Goal: Entertainment & Leisure: Browse casually

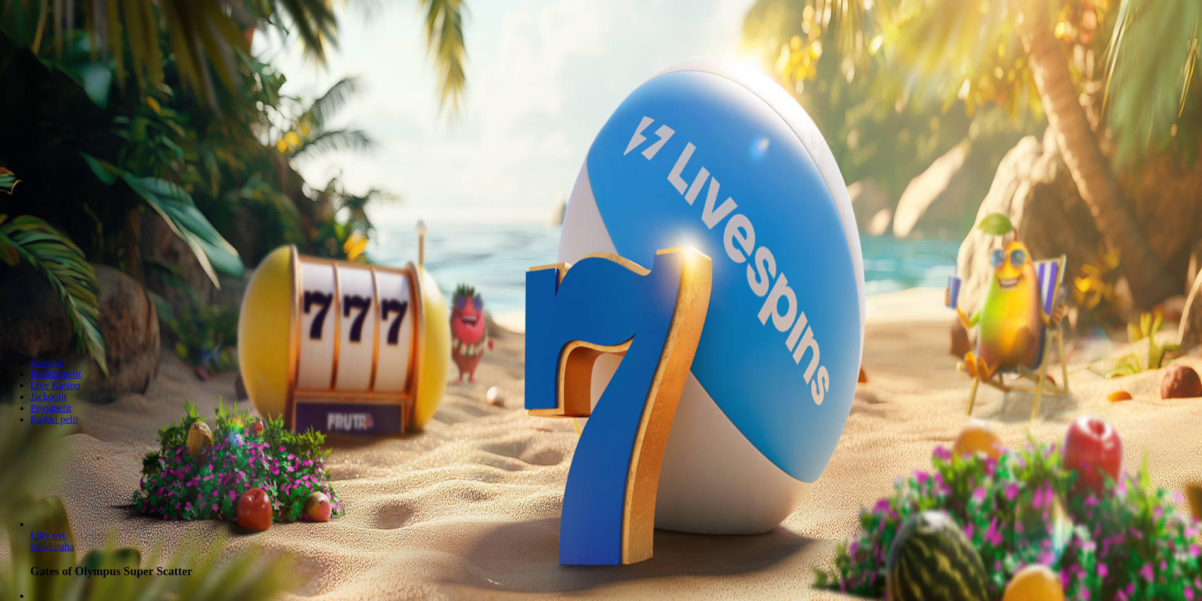
click at [74, 50] on span "Kirjaudu" at bounding box center [87, 45] width 31 height 9
click at [65, 208] on span "Palkkiot" at bounding box center [50, 203] width 30 height 9
click at [61, 456] on button at bounding box center [55, 458] width 10 height 4
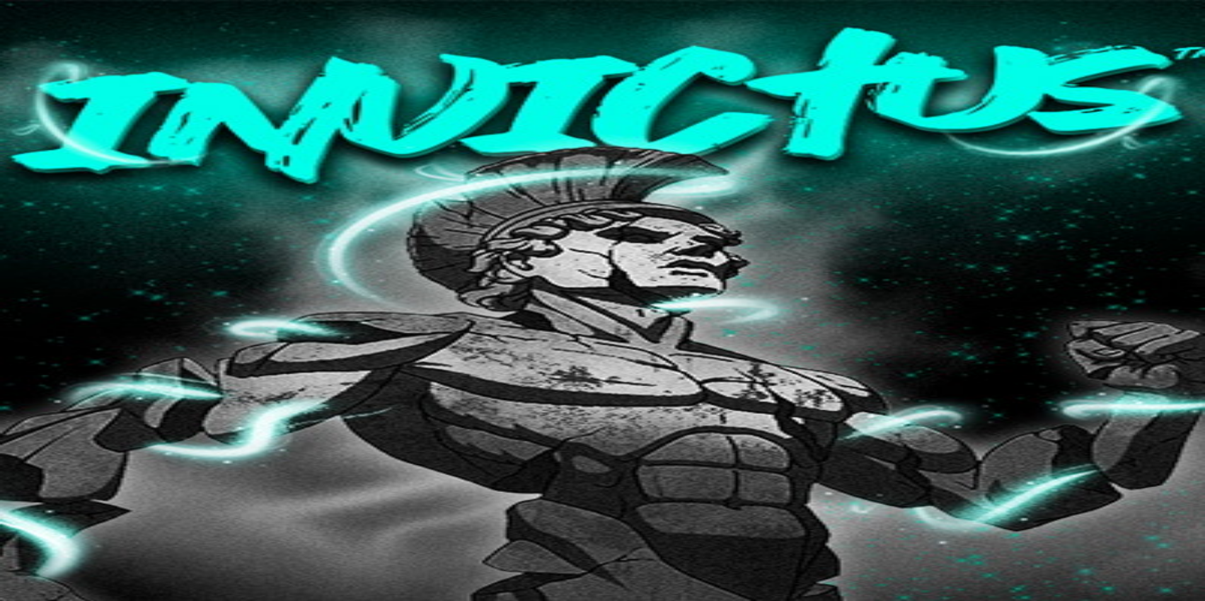
click at [59, 185] on span "Kasino" at bounding box center [44, 179] width 28 height 11
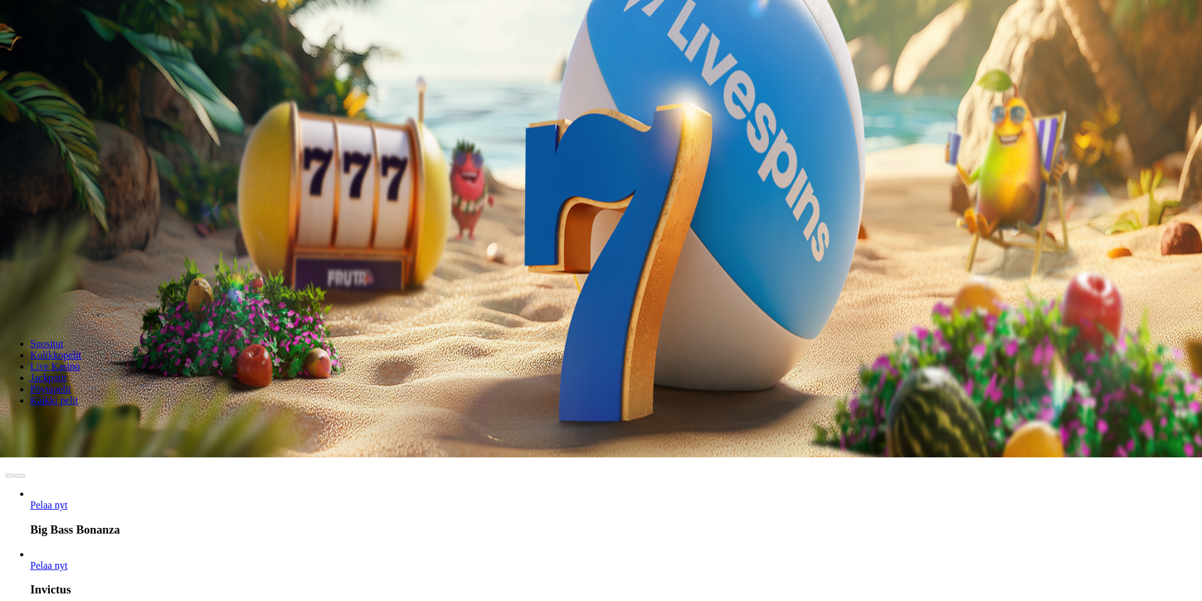
scroll to position [252, 0]
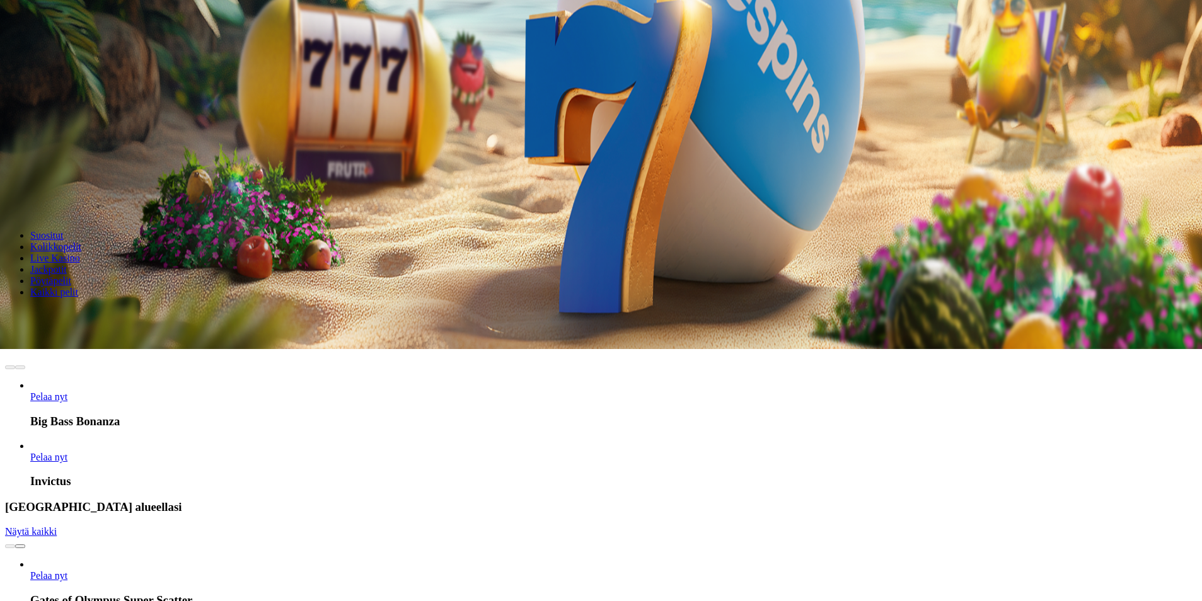
click at [20, 547] on span "chevron-right icon" at bounding box center [20, 547] width 0 height 0
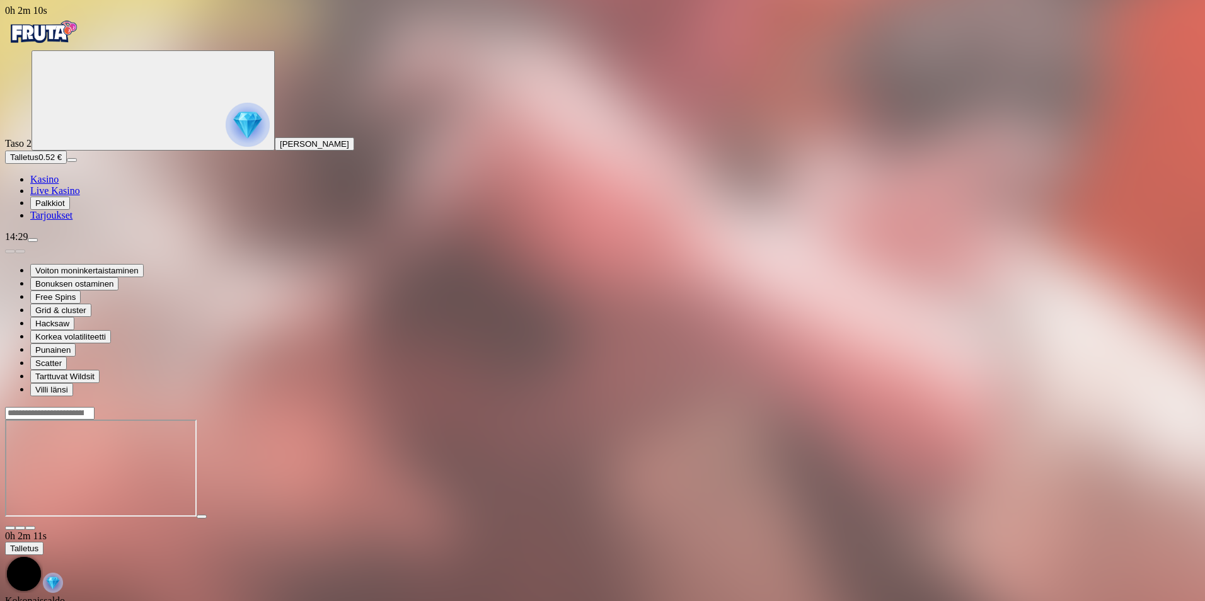
click at [59, 185] on span "Kasino" at bounding box center [44, 179] width 28 height 11
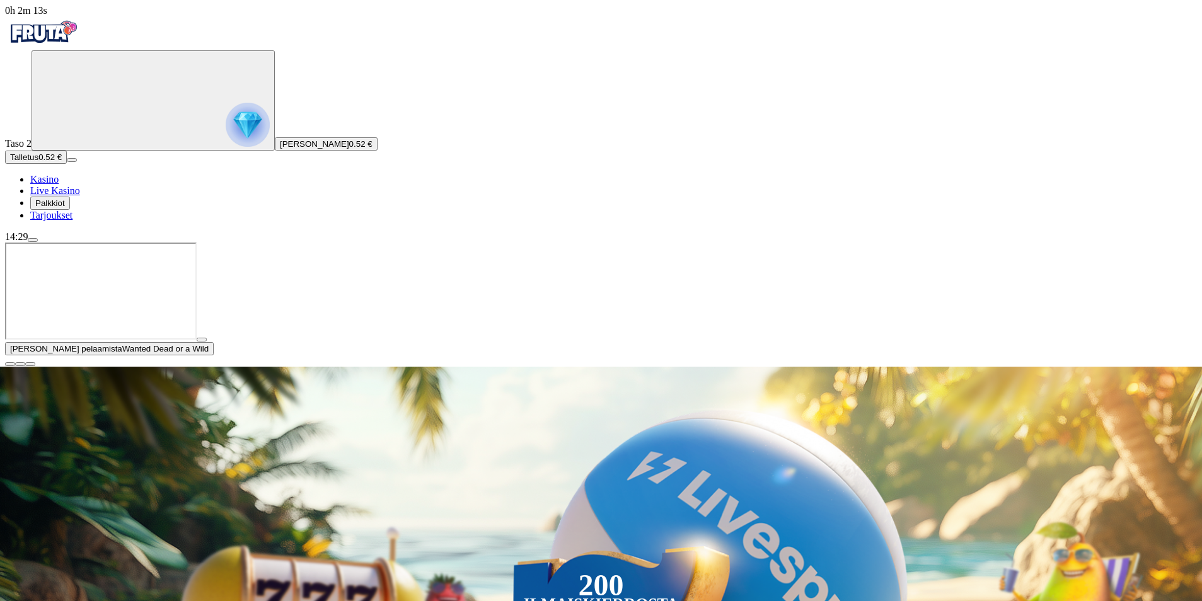
type input "**********"
